Goal: Task Accomplishment & Management: Manage account settings

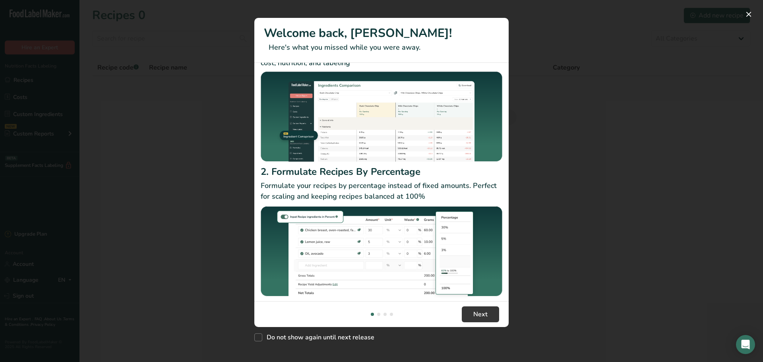
scroll to position [42, 0]
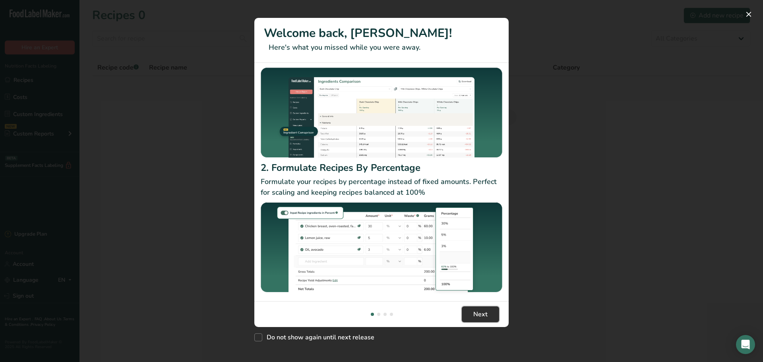
click at [476, 313] on span "Next" at bounding box center [480, 315] width 14 height 10
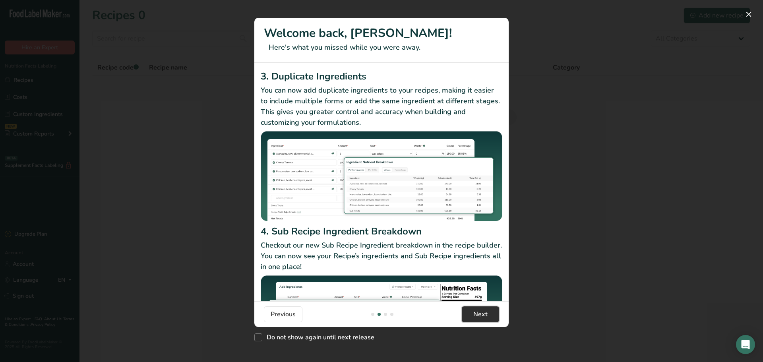
click at [482, 314] on span "Next" at bounding box center [480, 315] width 14 height 10
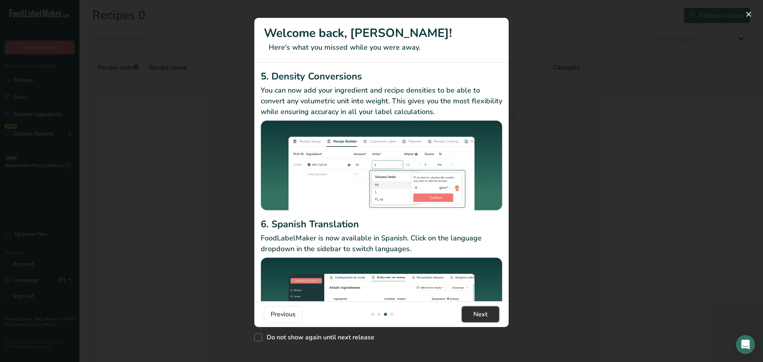
click at [482, 314] on span "Next" at bounding box center [480, 315] width 14 height 10
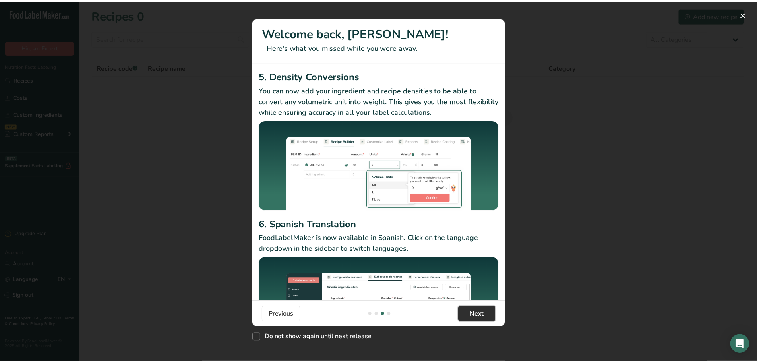
scroll to position [0, 763]
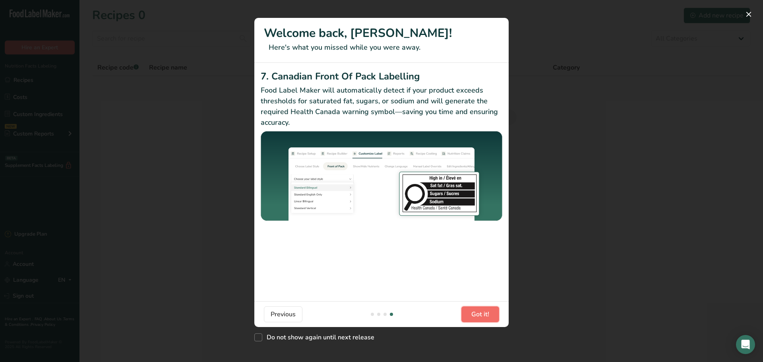
click at [482, 314] on span "Got it!" at bounding box center [480, 315] width 18 height 10
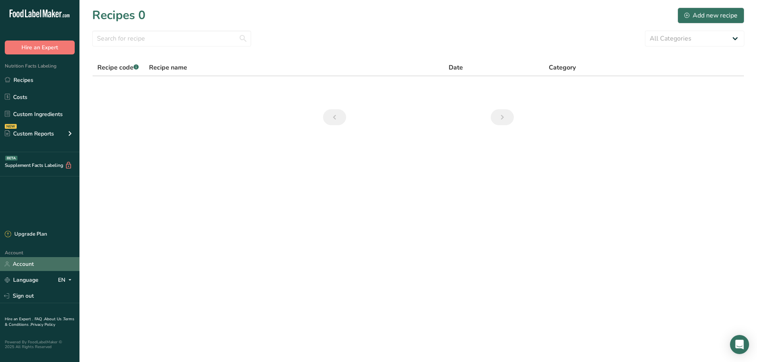
click at [31, 267] on link "Account" at bounding box center [39, 264] width 79 height 14
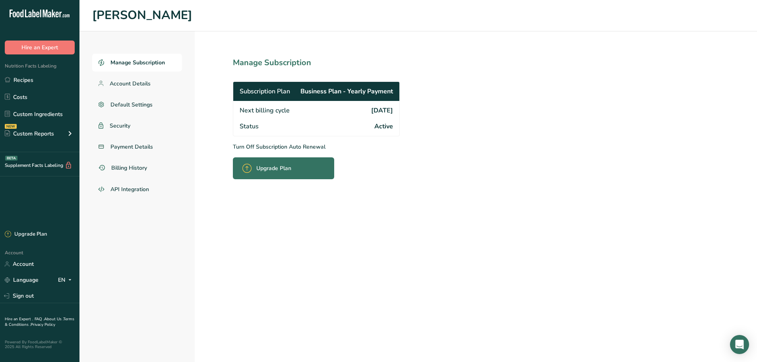
click at [253, 145] on p "Turn Off Subscription Auto Renewal" at bounding box center [334, 147] width 202 height 8
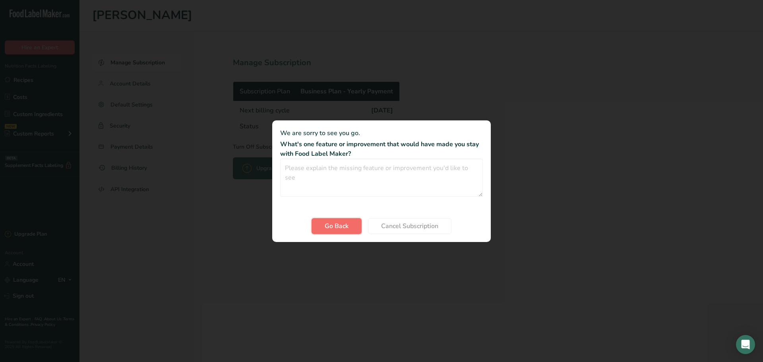
click at [331, 224] on span "Go Back" at bounding box center [337, 226] width 24 height 10
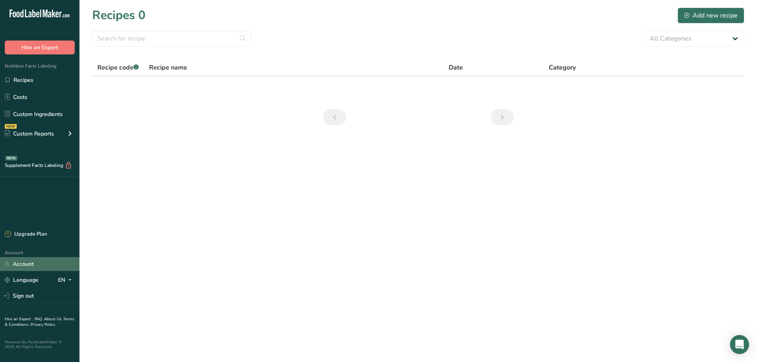
click at [33, 261] on link "Account" at bounding box center [39, 264] width 79 height 14
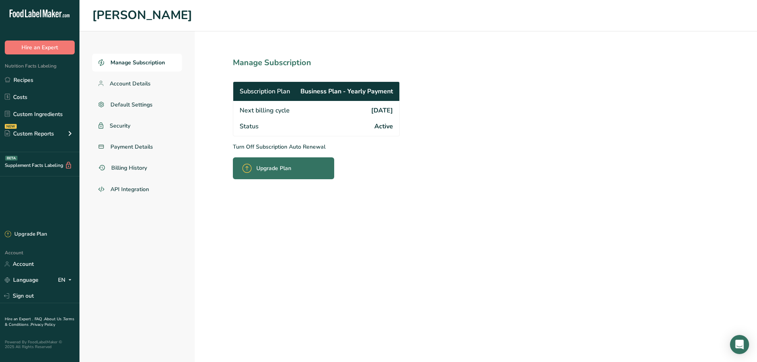
click at [275, 143] on p "Turn Off Subscription Auto Renewal" at bounding box center [334, 147] width 202 height 8
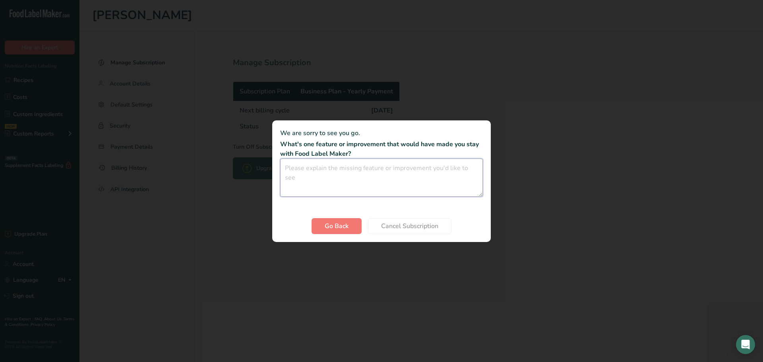
click at [371, 191] on textarea "Cancel subscription modal" at bounding box center [381, 178] width 203 height 38
type textarea "x"
type textarea "..."
click at [426, 224] on span "Cancel Subscription" at bounding box center [409, 226] width 57 height 10
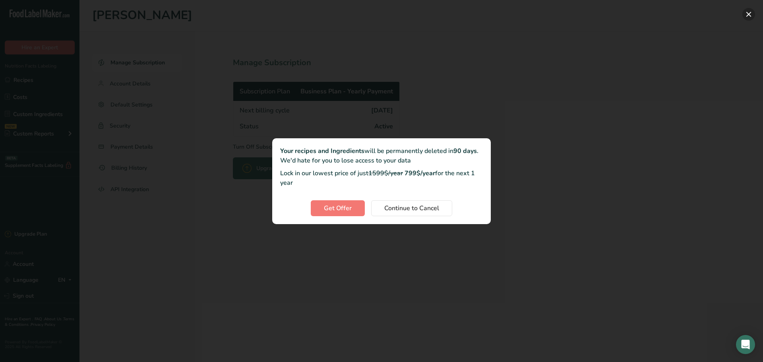
click at [748, 15] on button "Cancel subscription modal" at bounding box center [748, 14] width 13 height 13
